Goal: Find specific page/section: Find specific page/section

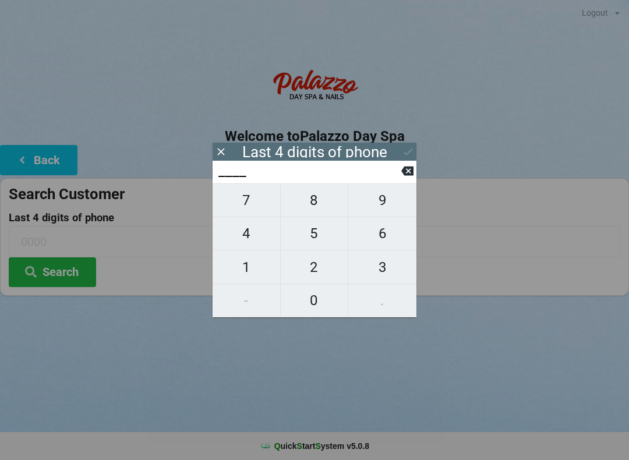
click at [252, 241] on span "4" at bounding box center [247, 233] width 68 height 24
type input "4___"
click at [388, 271] on span "3" at bounding box center [382, 267] width 68 height 24
type input "43__"
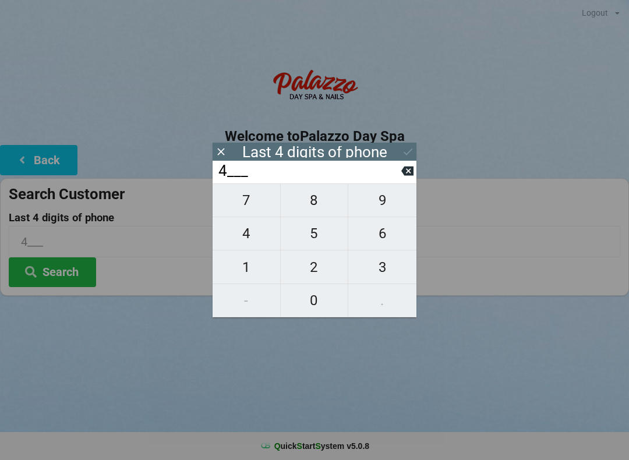
type input "43__"
click at [310, 208] on span "8" at bounding box center [315, 200] width 68 height 24
type input "438_"
click at [315, 202] on span "8" at bounding box center [315, 200] width 68 height 24
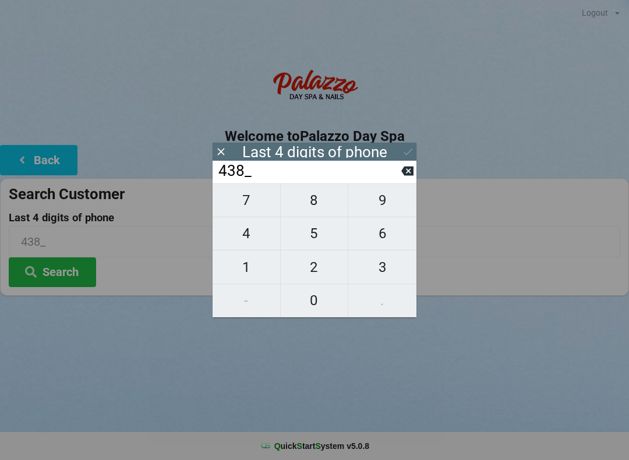
type input "4388"
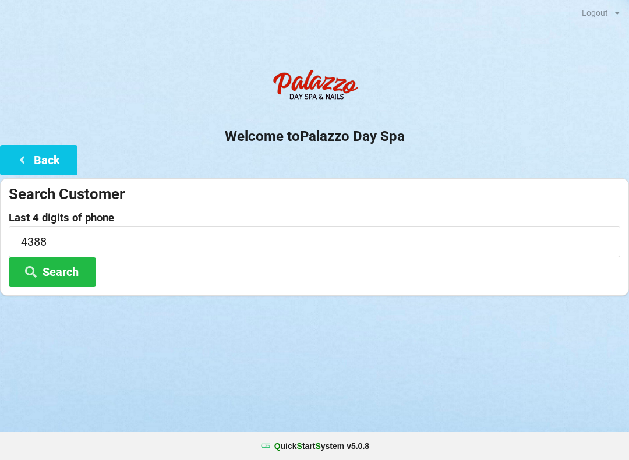
click at [82, 269] on button "Search" at bounding box center [52, 272] width 87 height 30
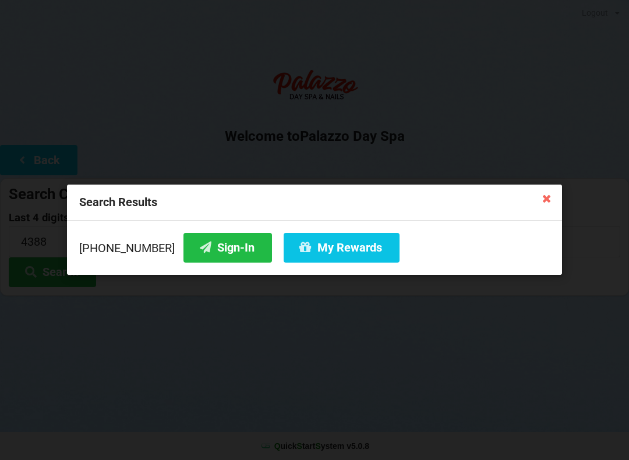
click at [216, 245] on button "Sign-In" at bounding box center [227, 248] width 89 height 30
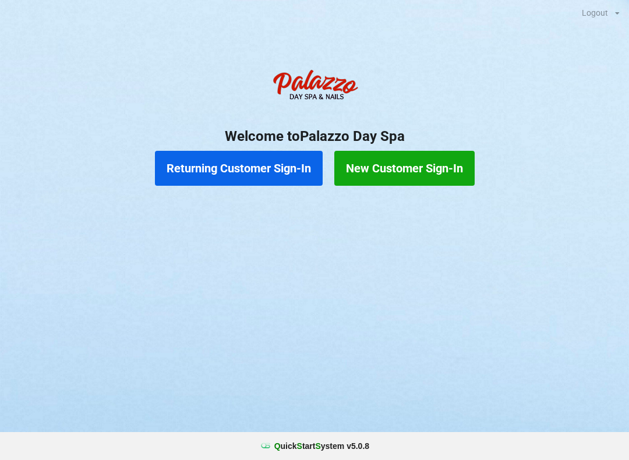
click at [248, 164] on button "Returning Customer Sign-In" at bounding box center [239, 168] width 168 height 35
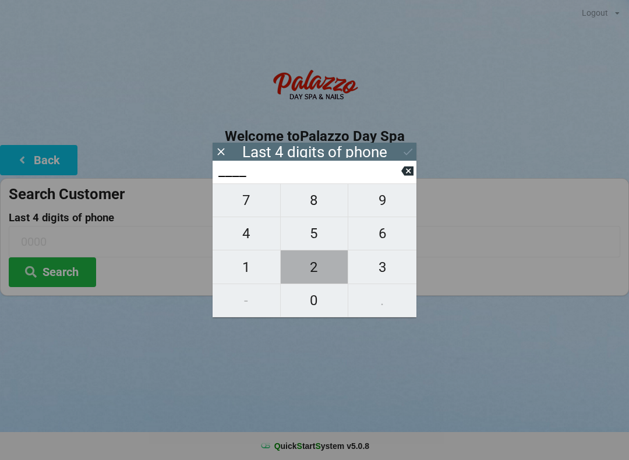
click at [316, 275] on span "2" at bounding box center [315, 267] width 68 height 24
type input "2___"
click at [322, 277] on span "2" at bounding box center [315, 267] width 68 height 24
type input "22__"
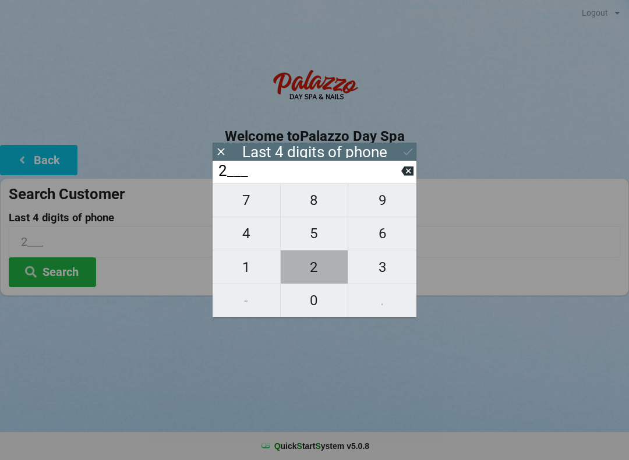
type input "22__"
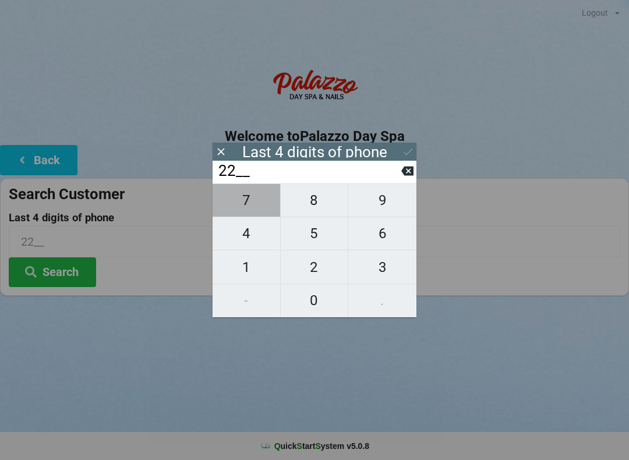
click at [253, 204] on span "7" at bounding box center [247, 200] width 68 height 24
type input "227_"
click at [251, 213] on span "7" at bounding box center [247, 200] width 68 height 24
type input "2277"
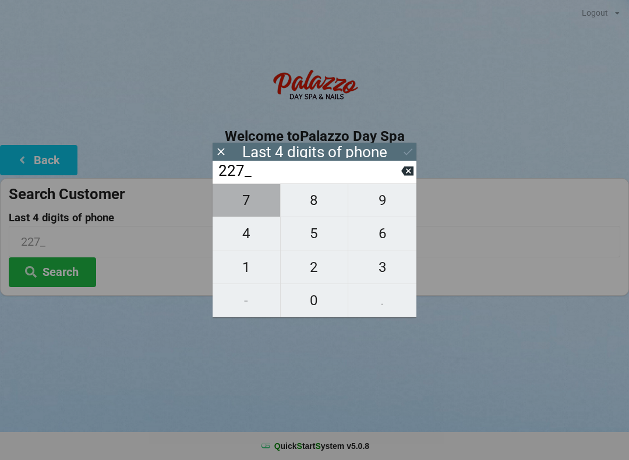
type input "2277"
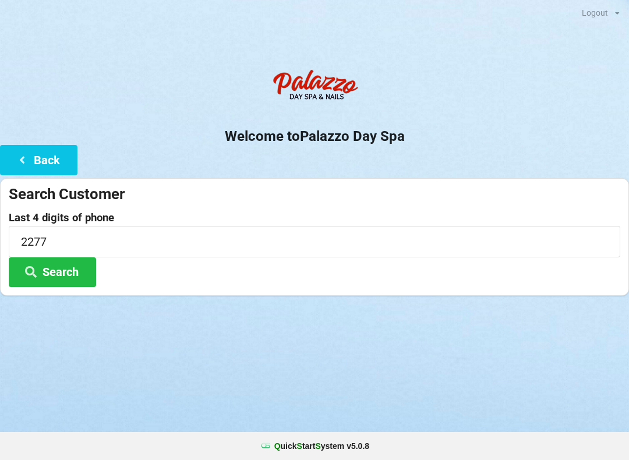
click at [71, 267] on button "Search" at bounding box center [52, 272] width 87 height 30
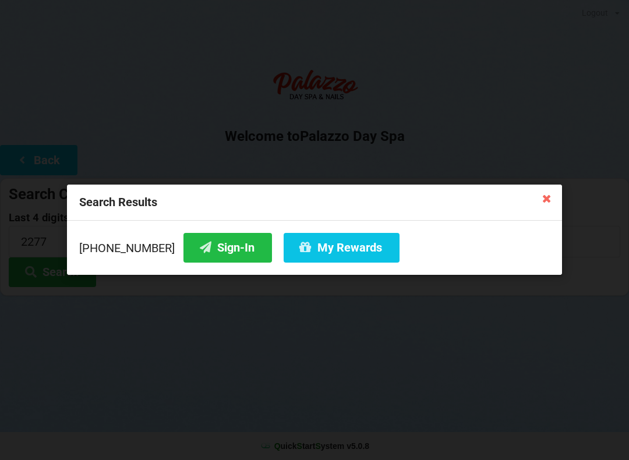
click at [199, 252] on icon at bounding box center [206, 247] width 14 height 10
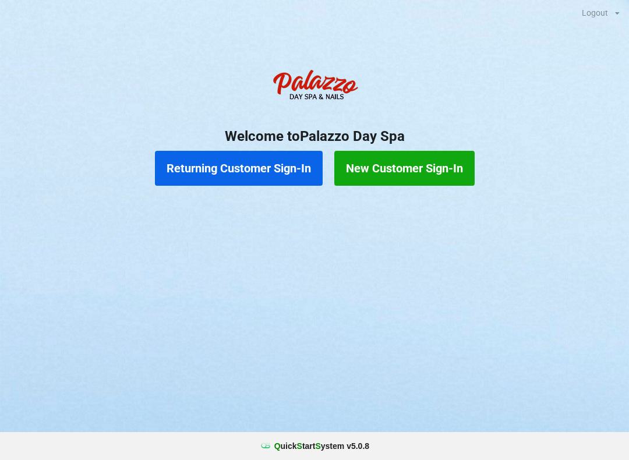
click at [282, 175] on button "Returning Customer Sign-In" at bounding box center [239, 168] width 168 height 35
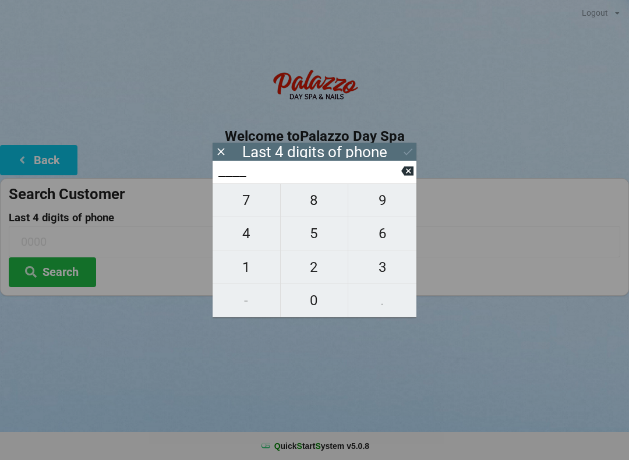
click at [323, 246] on span "5" at bounding box center [315, 233] width 68 height 24
type input "5___"
click at [253, 273] on span "1" at bounding box center [247, 267] width 68 height 24
type input "51__"
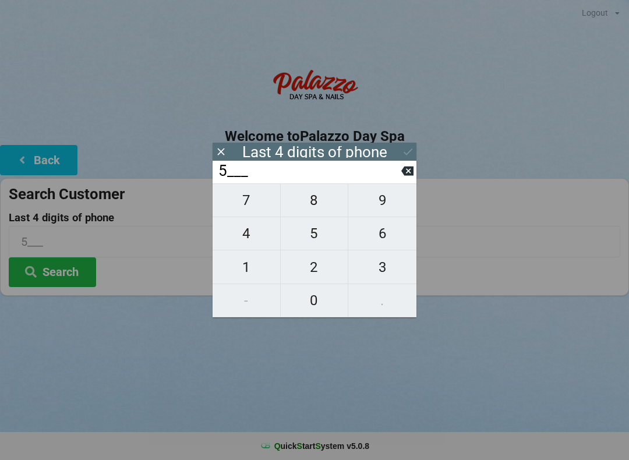
type input "51__"
click at [377, 269] on span "3" at bounding box center [382, 267] width 68 height 24
type input "513_"
click at [316, 276] on span "2" at bounding box center [315, 267] width 68 height 24
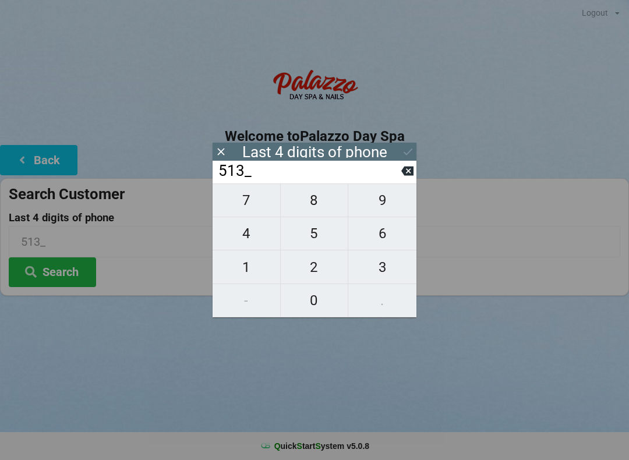
type input "5132"
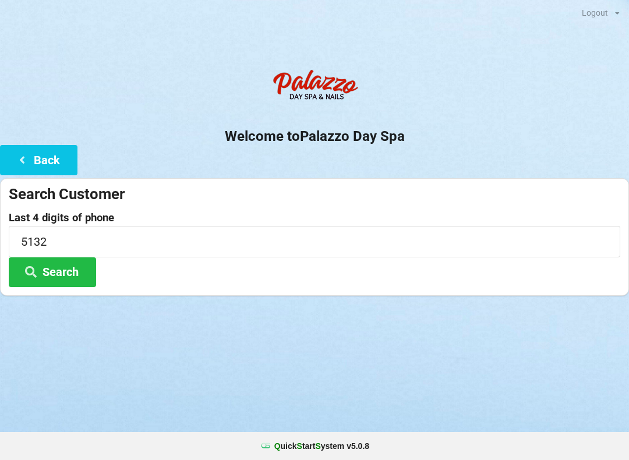
click at [65, 271] on button "Search" at bounding box center [52, 272] width 87 height 30
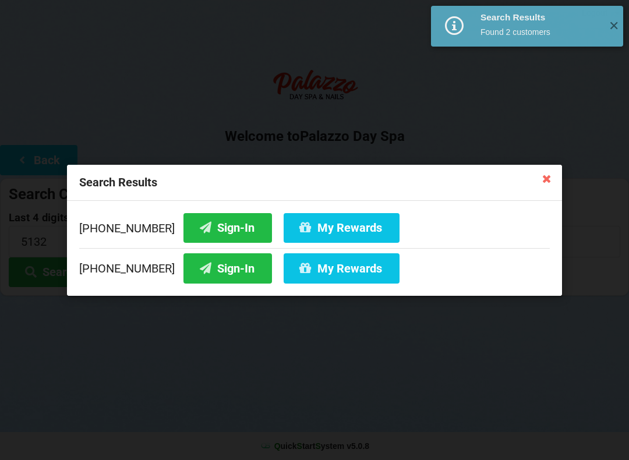
click at [299, 225] on icon at bounding box center [306, 227] width 14 height 10
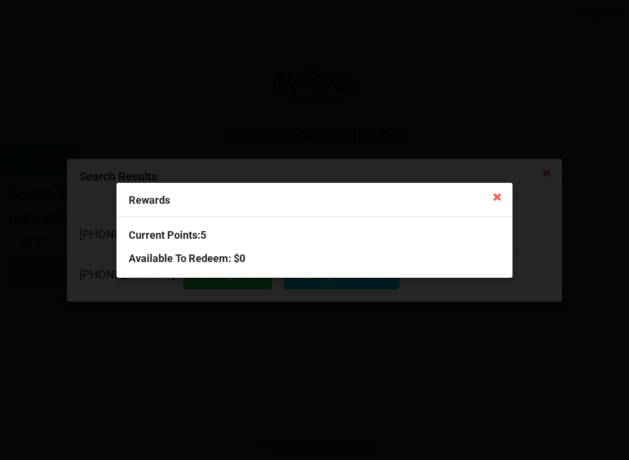
click at [490, 202] on icon at bounding box center [497, 196] width 19 height 19
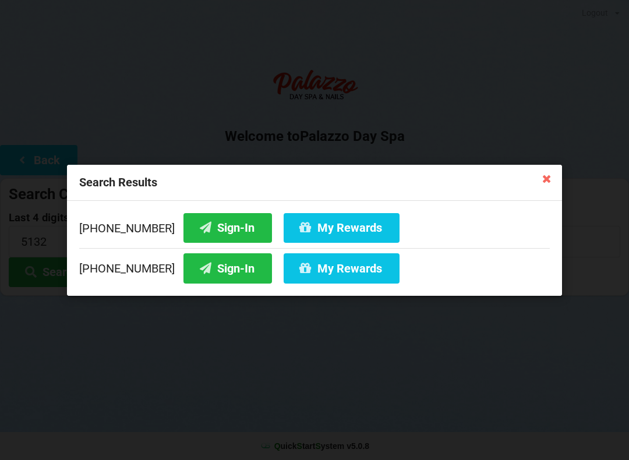
click at [218, 231] on button "Sign-In" at bounding box center [227, 228] width 89 height 30
